Goal: Transaction & Acquisition: Purchase product/service

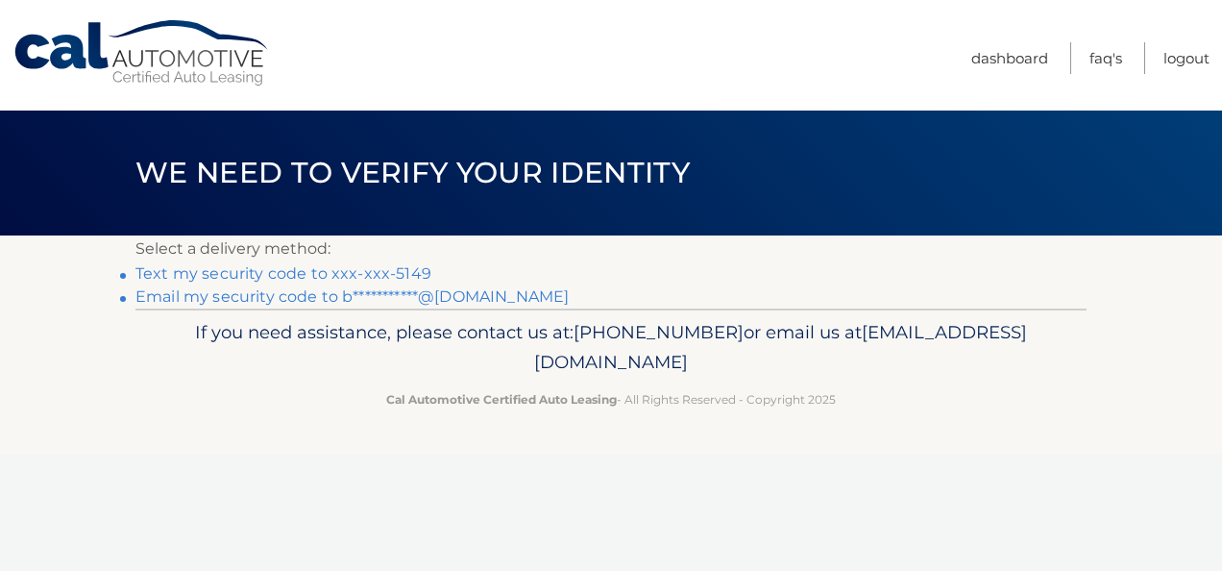
click at [390, 271] on link "Text my security code to xxx-xxx-5149" at bounding box center [283, 273] width 296 height 18
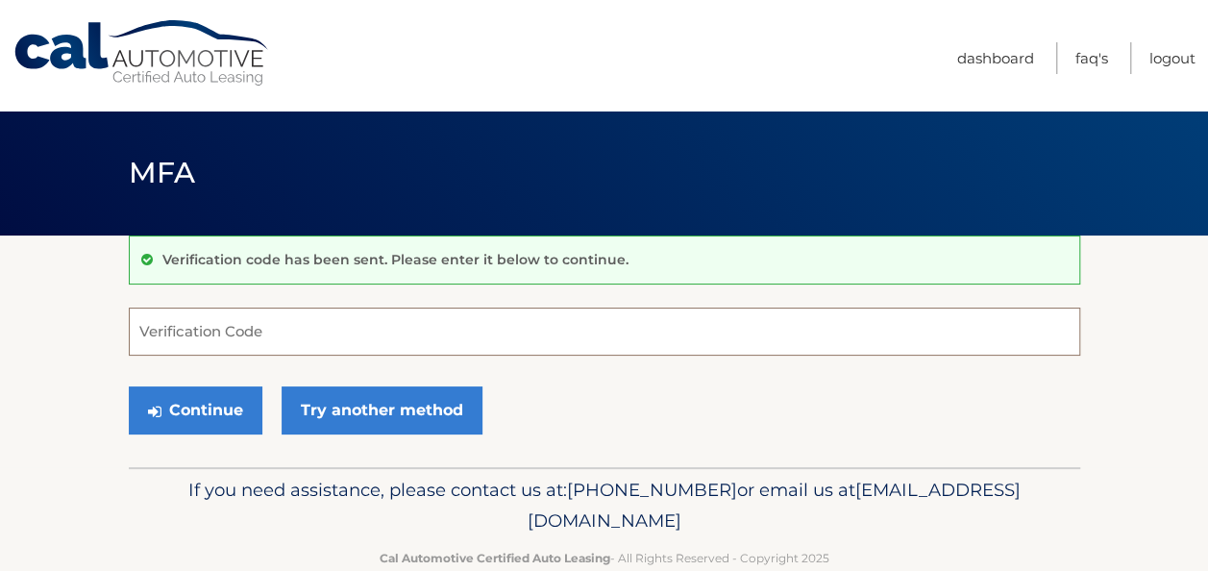
click at [257, 334] on input "Verification Code" at bounding box center [604, 331] width 951 height 48
click at [276, 327] on input "Verification Code" at bounding box center [604, 331] width 951 height 48
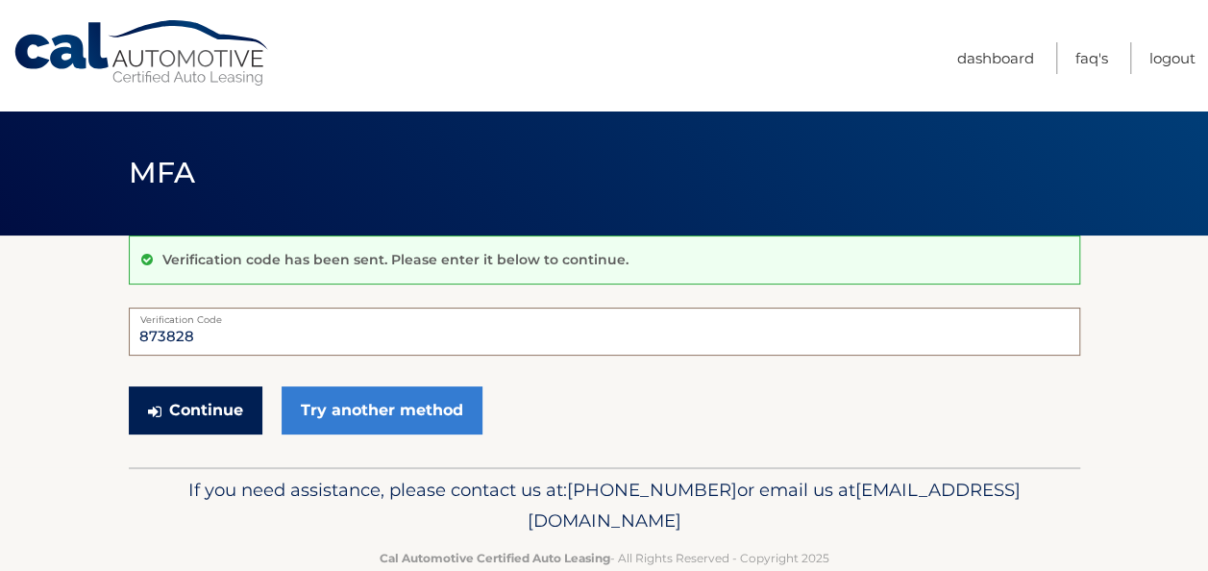
type input "873828"
click at [218, 414] on button "Continue" at bounding box center [196, 410] width 134 height 48
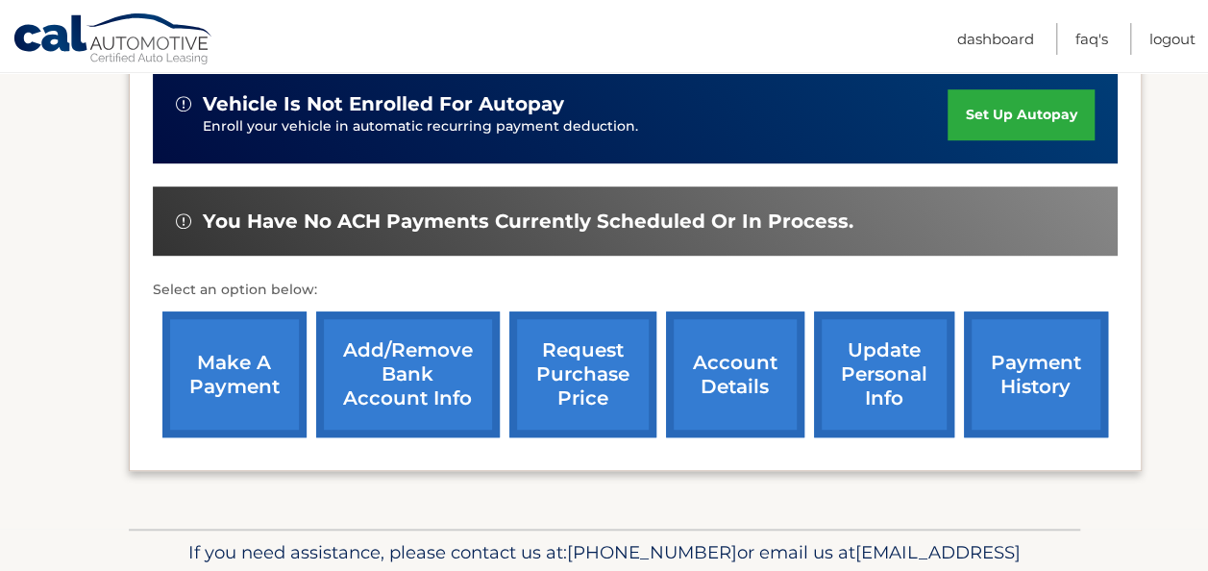
scroll to position [400, 0]
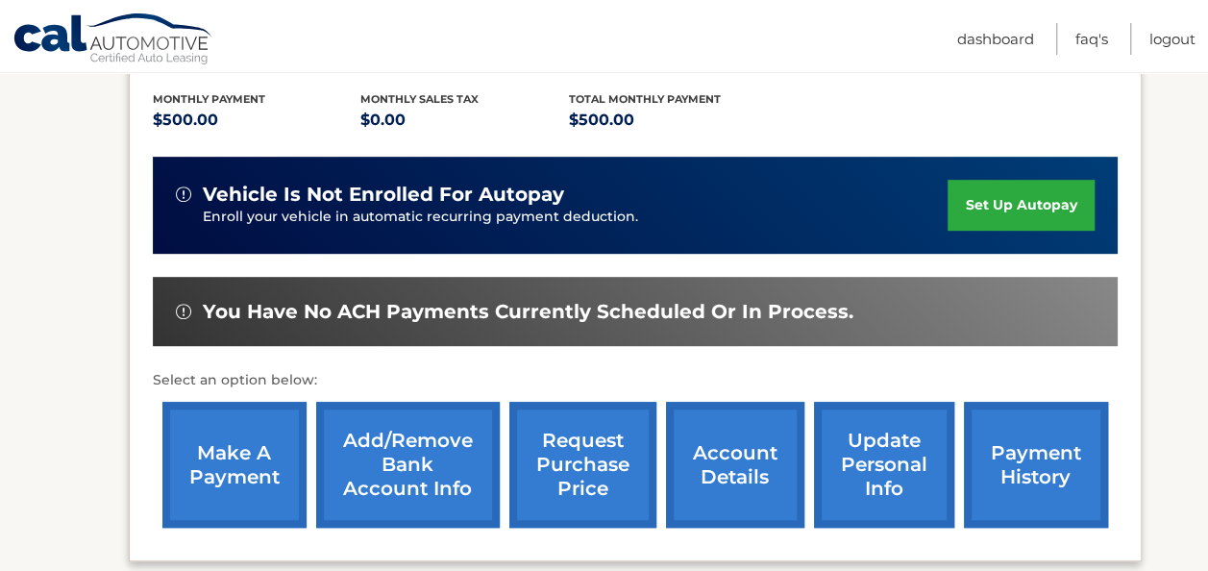
click at [281, 482] on link "make a payment" at bounding box center [234, 465] width 144 height 126
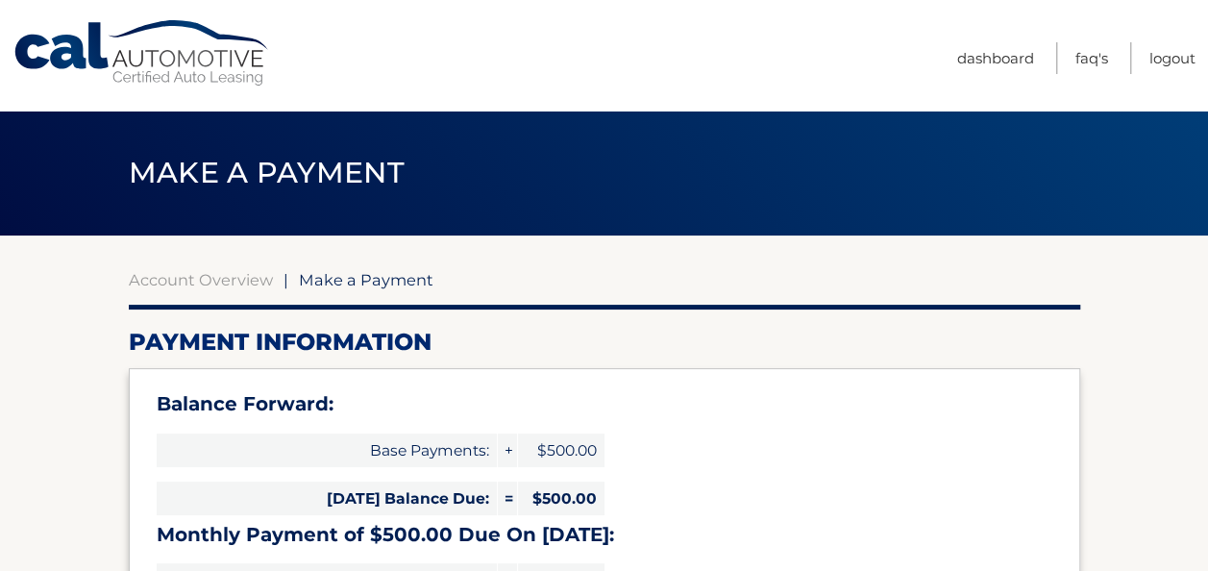
select select "MWJhNDUxMDktMTU5Ny00NzYwLWE1OGQtNDdjYWEzMTkxOGJh"
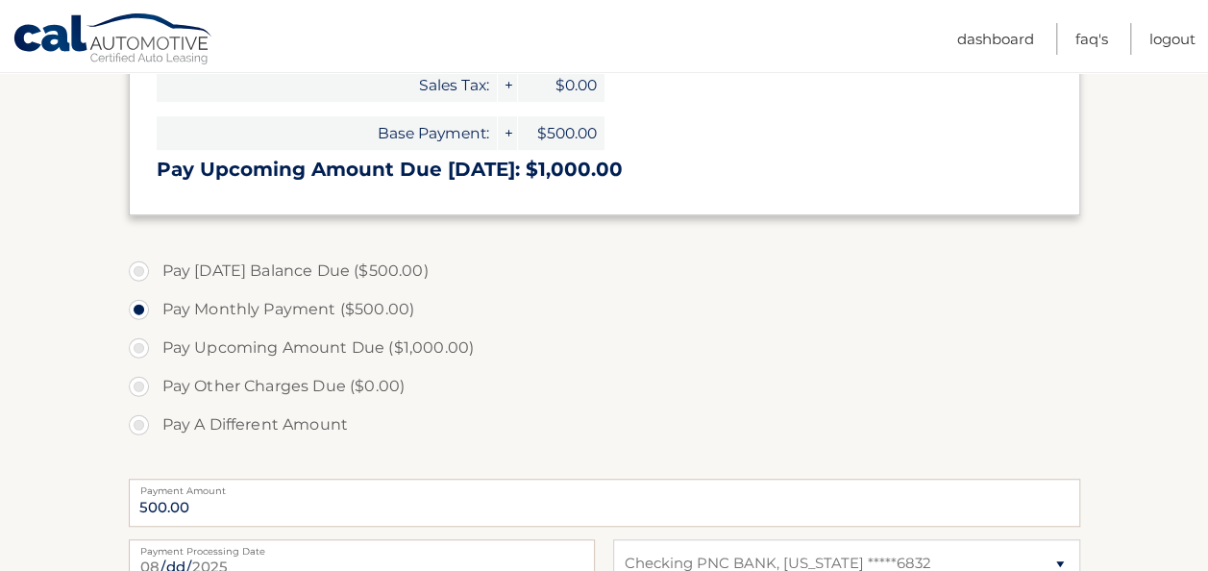
scroll to position [480, 0]
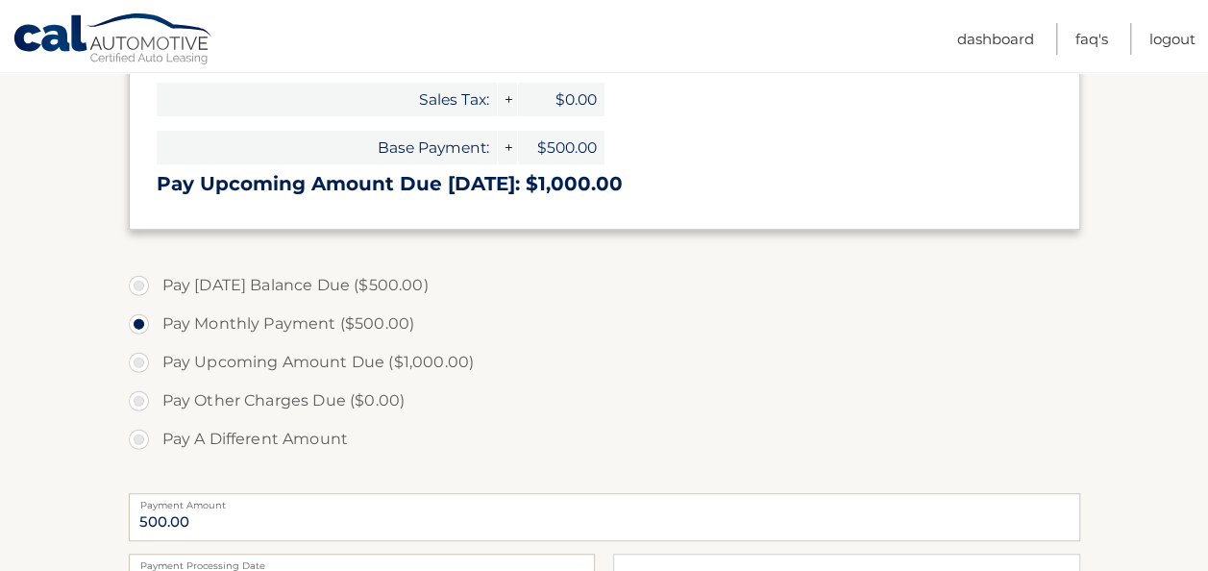
click at [140, 282] on label "Pay Today's Balance Due ($500.00)" at bounding box center [604, 285] width 951 height 38
click at [140, 282] on input "Pay Today's Balance Due ($500.00)" at bounding box center [145, 281] width 19 height 31
radio input "true"
click at [145, 321] on label "Pay Monthly Payment ($500.00)" at bounding box center [604, 324] width 951 height 38
click at [145, 321] on input "Pay Monthly Payment ($500.00)" at bounding box center [145, 320] width 19 height 31
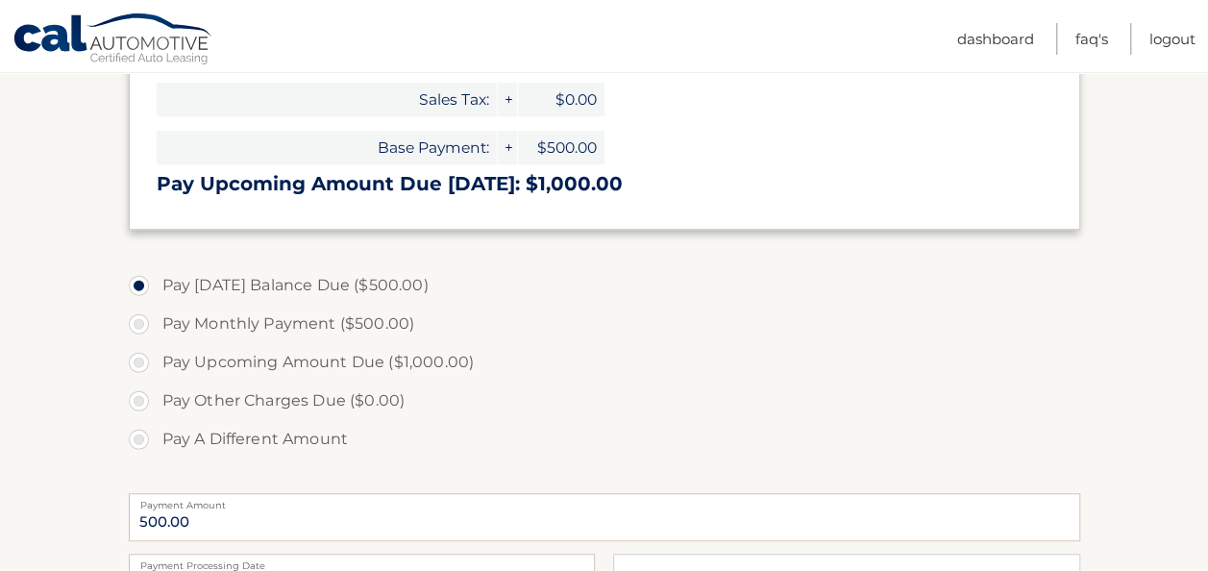
radio input "true"
click at [131, 279] on label "Pay Today's Balance Due ($500.00)" at bounding box center [604, 285] width 951 height 38
click at [136, 279] on input "Pay Today's Balance Due ($500.00)" at bounding box center [145, 281] width 19 height 31
radio input "true"
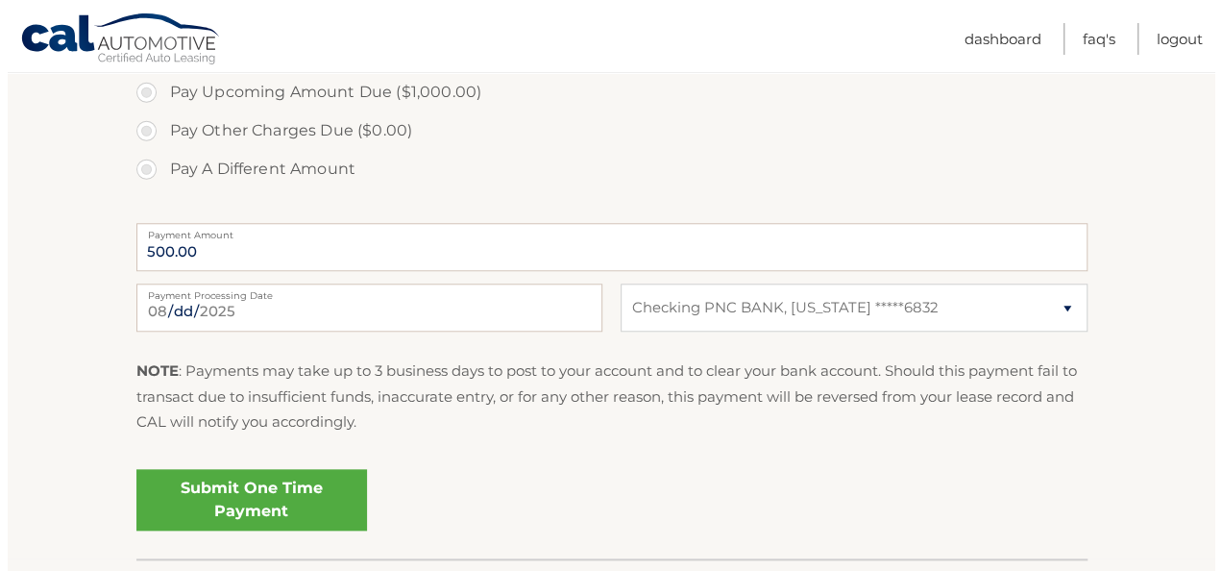
scroll to position [769, 0]
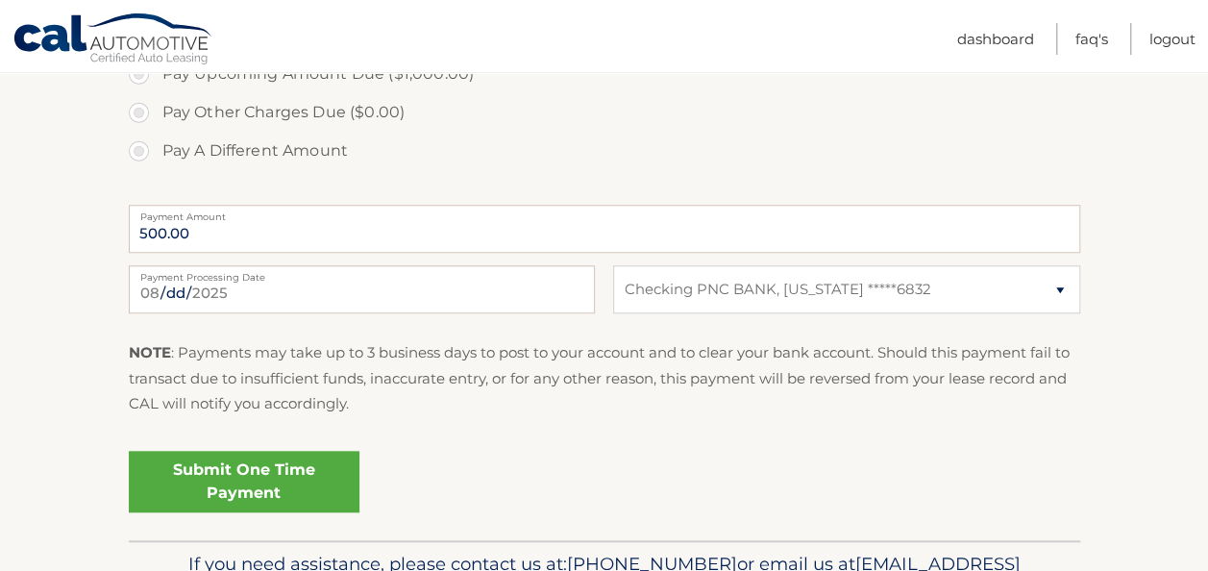
click at [306, 492] on link "Submit One Time Payment" at bounding box center [244, 481] width 231 height 61
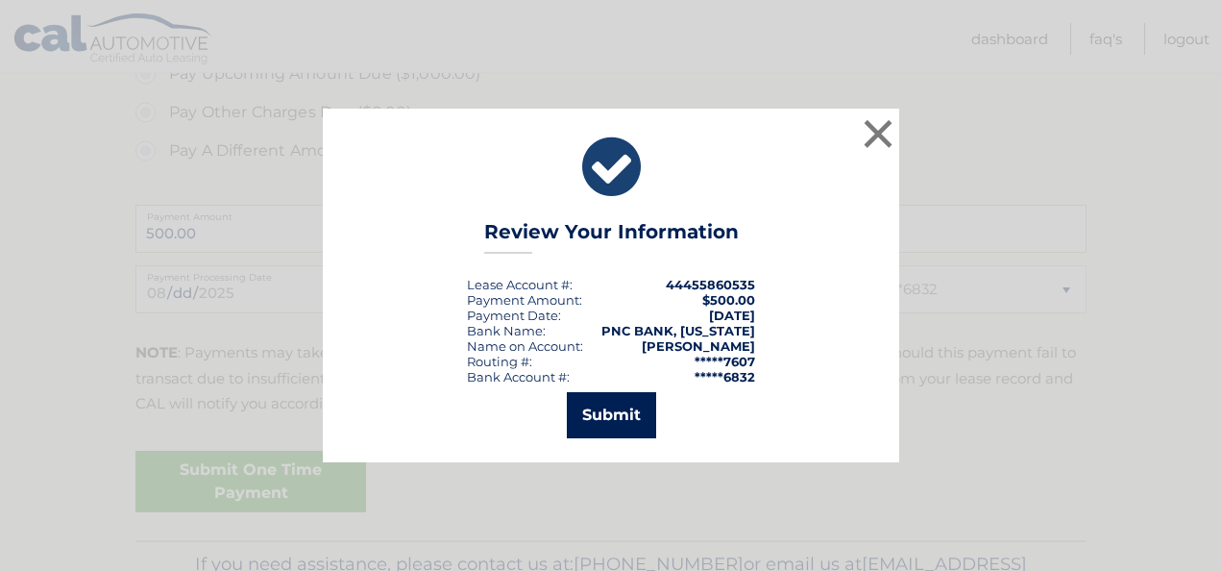
click at [625, 421] on button "Submit" at bounding box center [611, 415] width 89 height 46
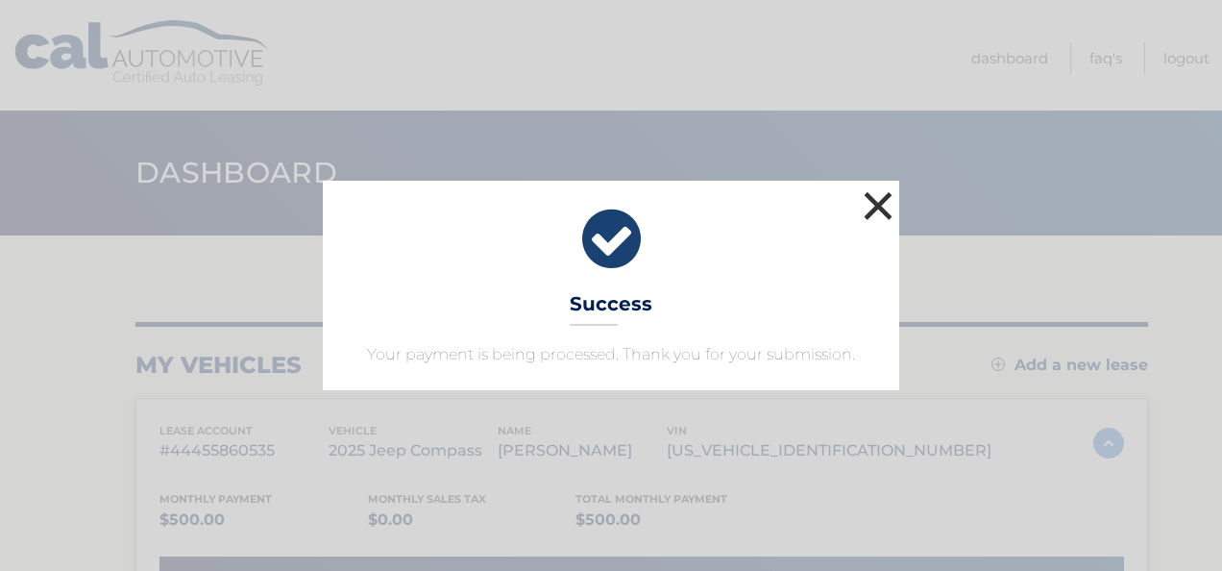
click at [879, 210] on button "×" at bounding box center [878, 205] width 38 height 38
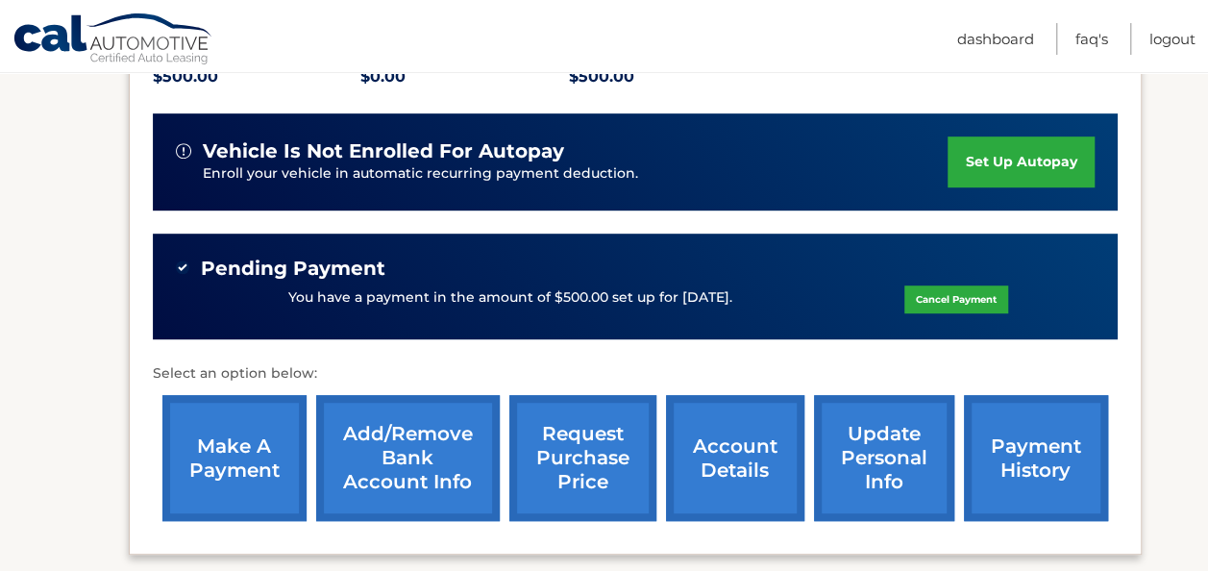
scroll to position [576, 0]
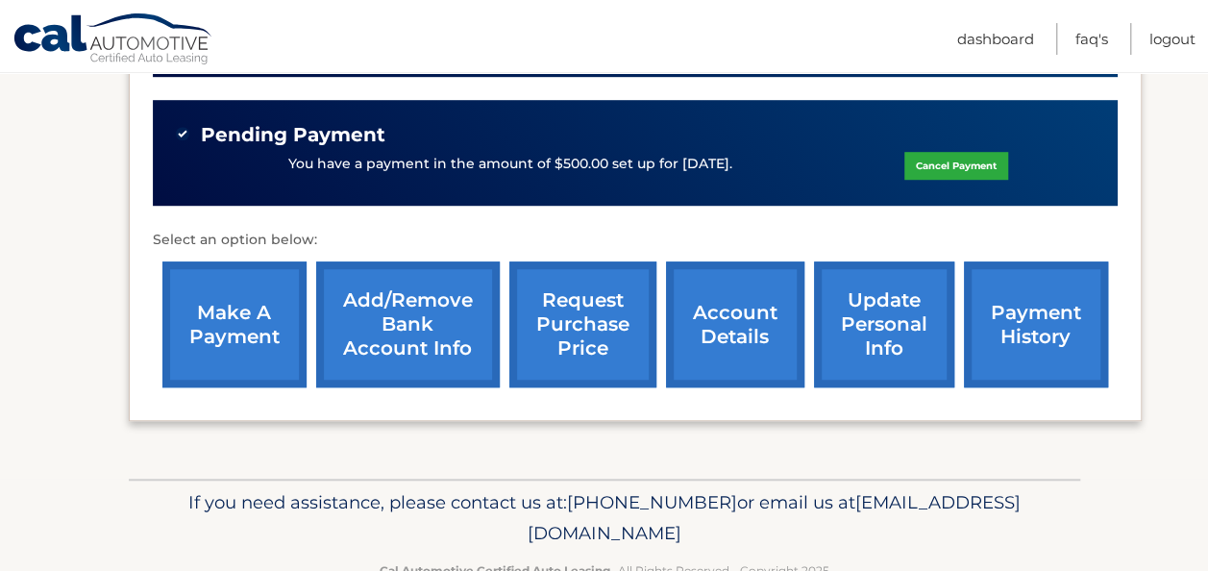
click at [1041, 340] on link "payment history" at bounding box center [1036, 324] width 144 height 126
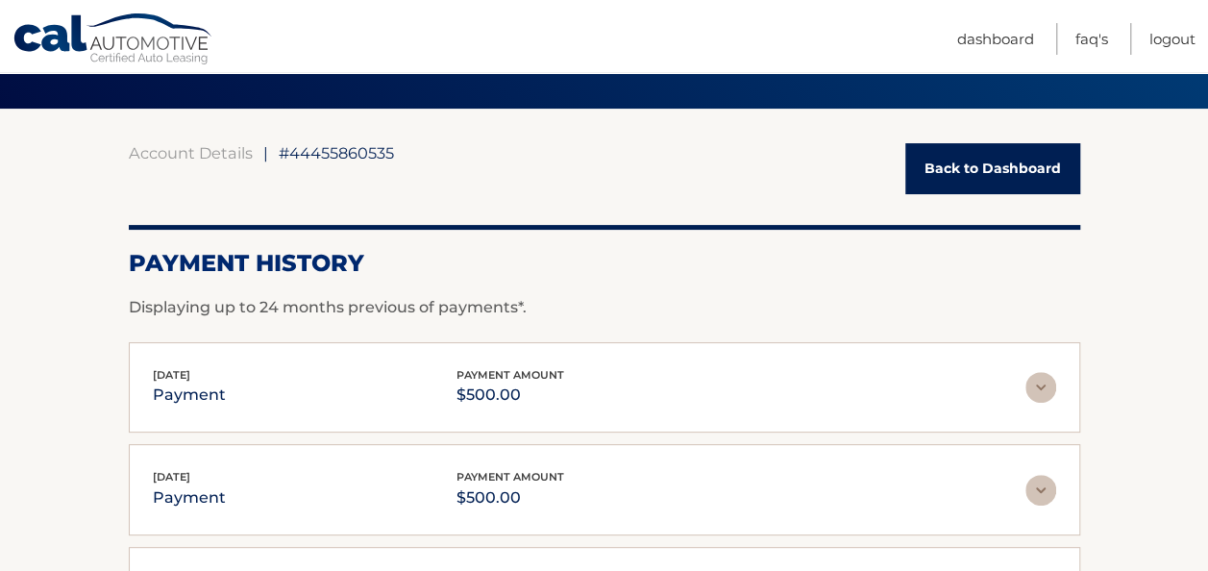
scroll to position [192, 0]
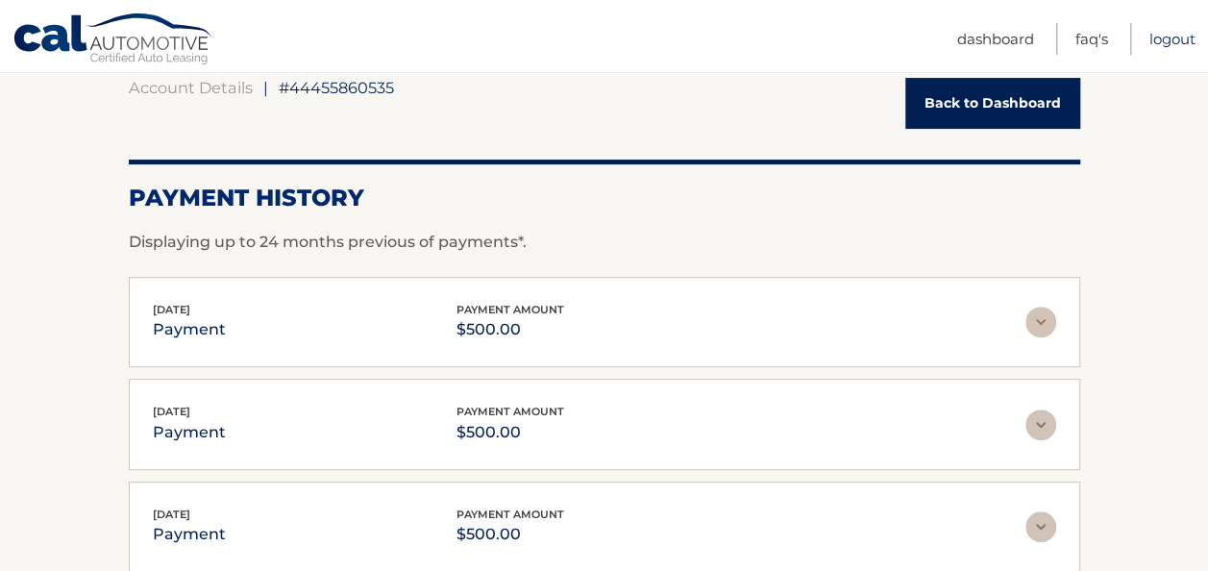
click at [1176, 42] on link "Logout" at bounding box center [1172, 39] width 46 height 32
